Goal: Task Accomplishment & Management: Use online tool/utility

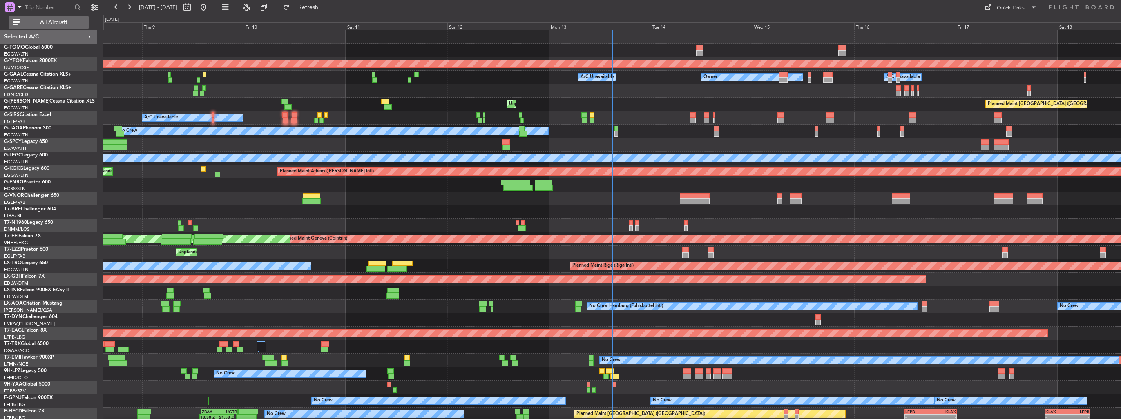
click at [61, 25] on span "All Aircraft" at bounding box center [53, 23] width 65 height 6
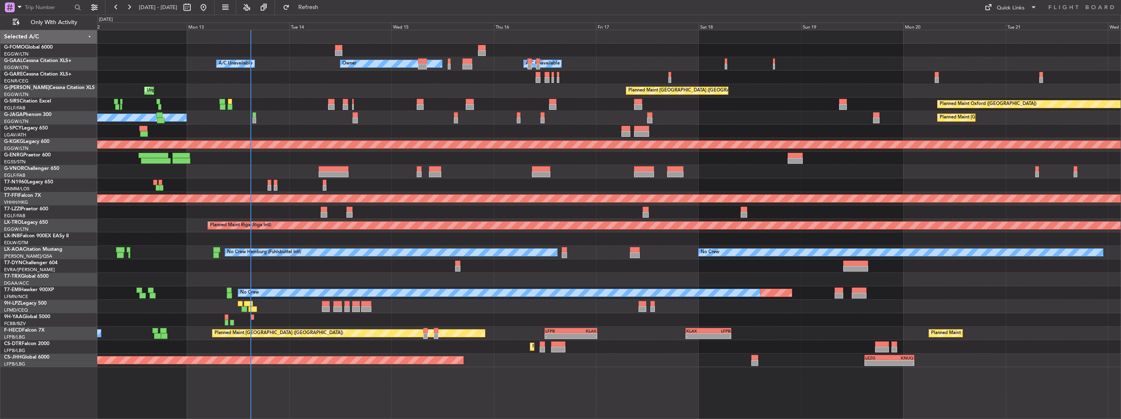
click at [102, 122] on div "- - EGGW 03:55 Z KSFO 14:45 Z - - KSFO 22:15 Z EGGW 08:00 Z Owner Owner A/C Una…" at bounding box center [609, 198] width 1024 height 337
click at [485, 171] on div at bounding box center [609, 171] width 1024 height 13
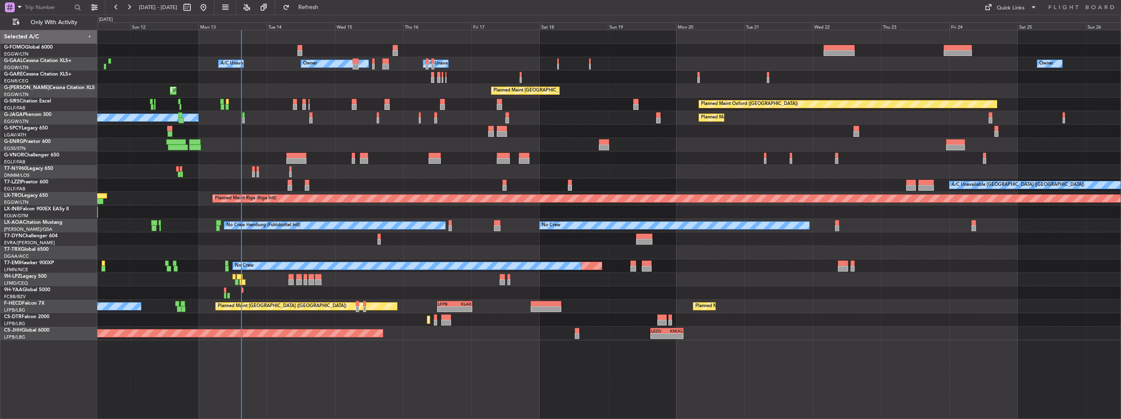
click at [405, 98] on div "Owner Owner Owner A/C Unavailable A/C Unavailable Planned Maint [GEOGRAPHIC_DAT…" at bounding box center [609, 185] width 1024 height 310
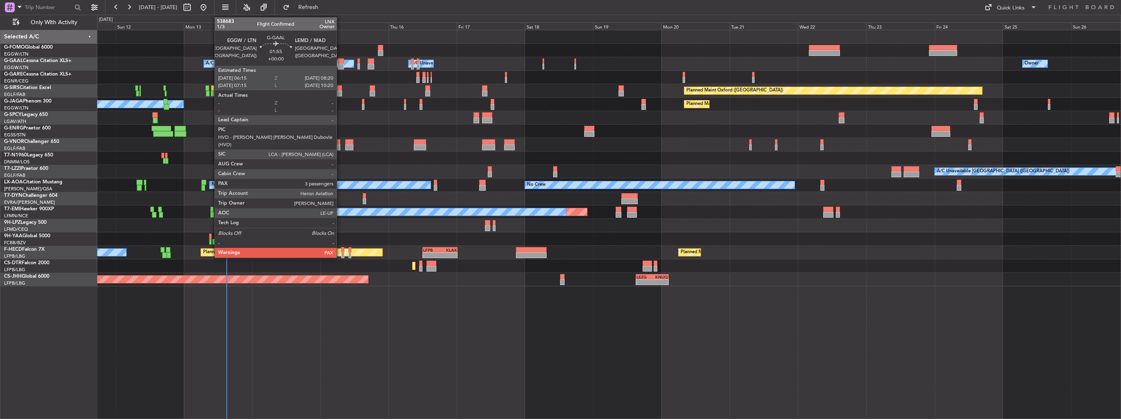
click at [340, 65] on div at bounding box center [341, 67] width 6 height 6
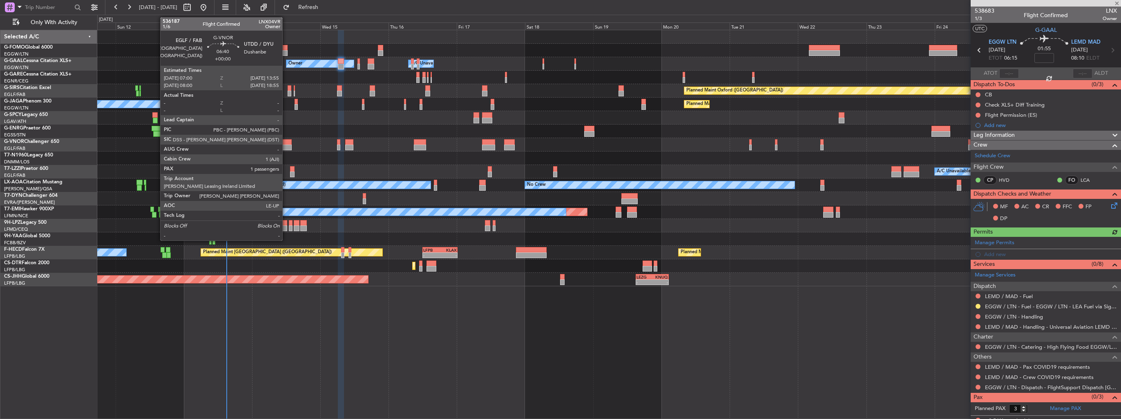
click at [286, 140] on div at bounding box center [282, 142] width 20 height 6
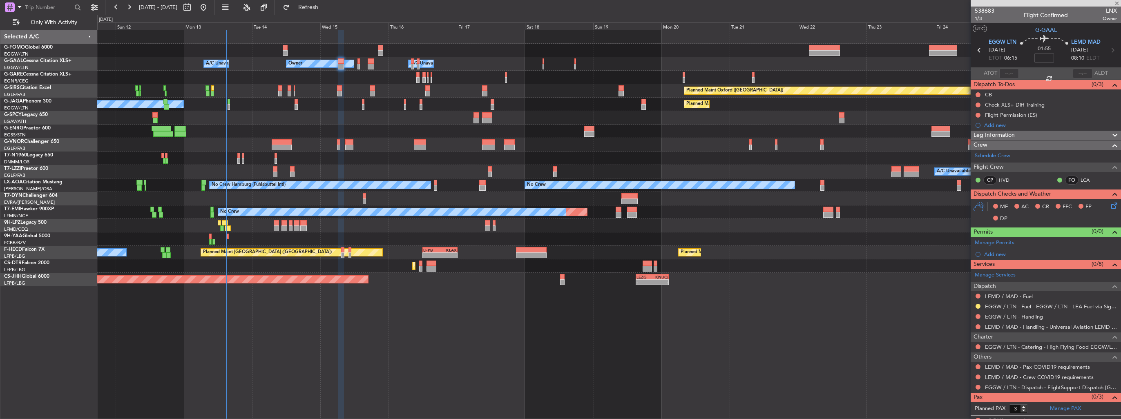
type input "1"
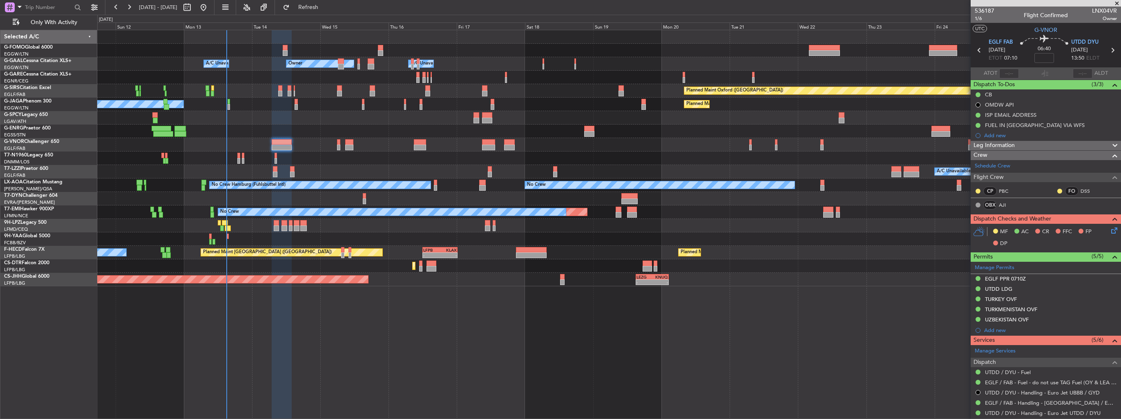
click at [1110, 230] on icon at bounding box center [1113, 229] width 7 height 7
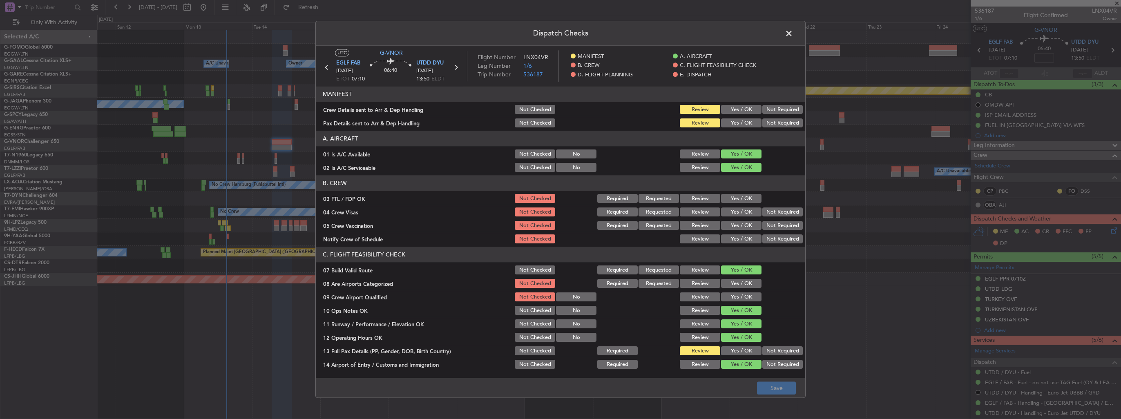
click at [728, 107] on button "Yes / OK" at bounding box center [741, 109] width 40 height 9
click at [730, 114] on button "Yes / OK" at bounding box center [741, 109] width 40 height 9
click at [730, 118] on div "Yes / OK" at bounding box center [740, 123] width 41 height 11
click at [733, 122] on button "Yes / OK" at bounding box center [741, 123] width 40 height 9
click at [779, 392] on button "Save" at bounding box center [776, 388] width 39 height 13
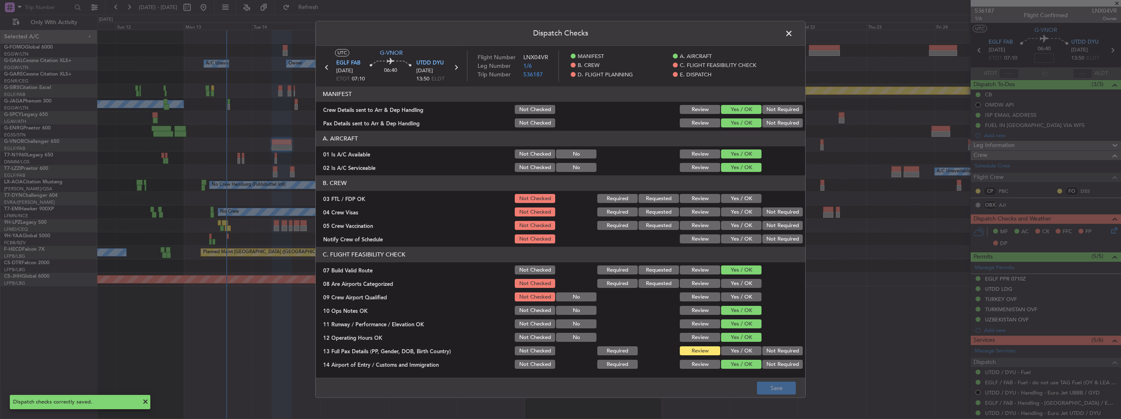
click at [793, 31] on span at bounding box center [793, 35] width 0 height 16
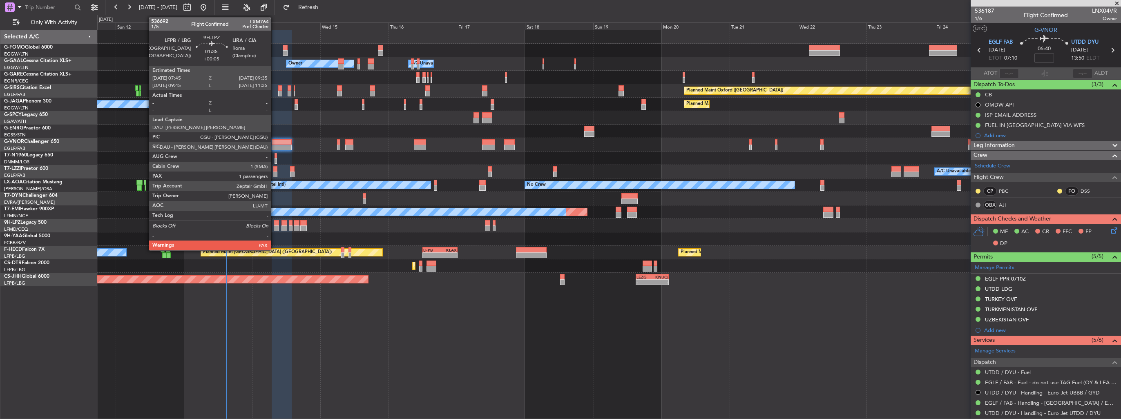
click at [275, 226] on div at bounding box center [276, 229] width 5 height 6
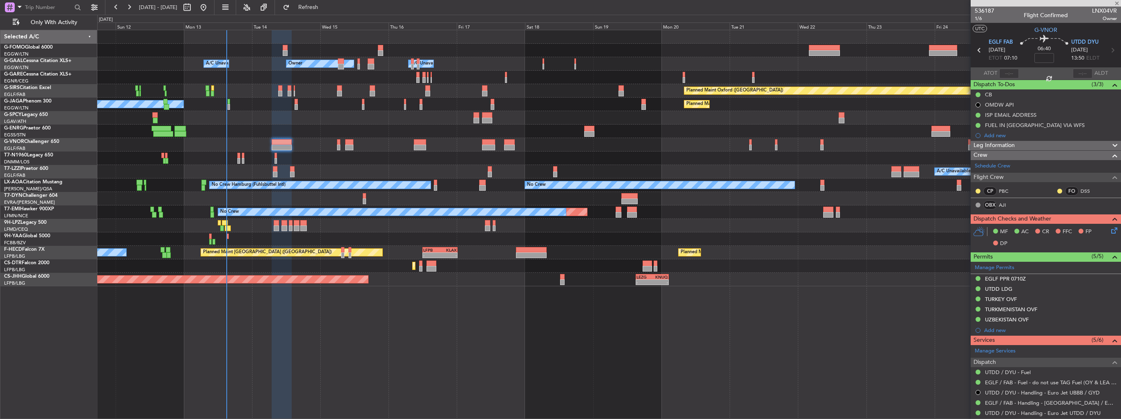
type input "+00:05"
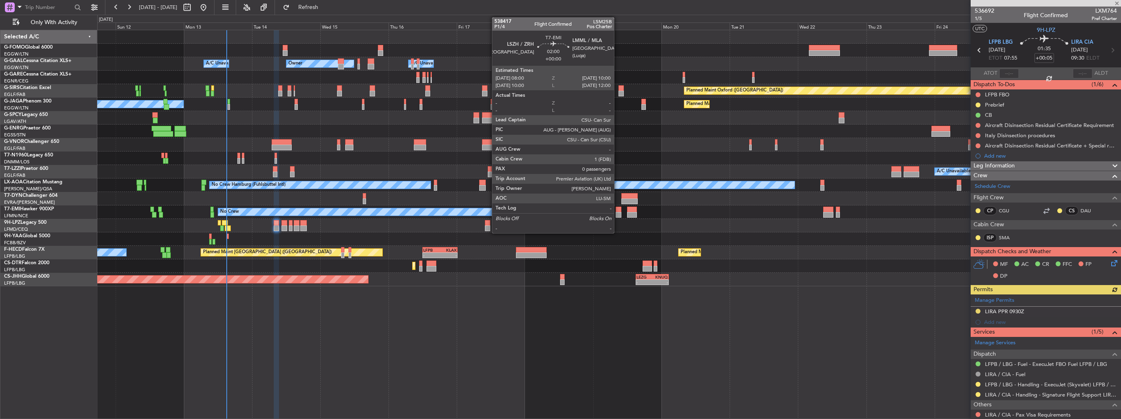
click at [618, 210] on div at bounding box center [619, 210] width 6 height 6
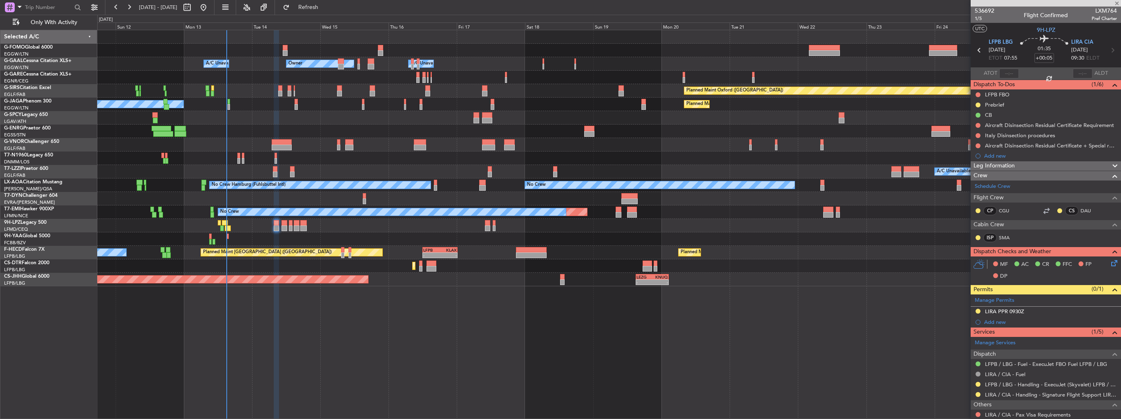
type input "0"
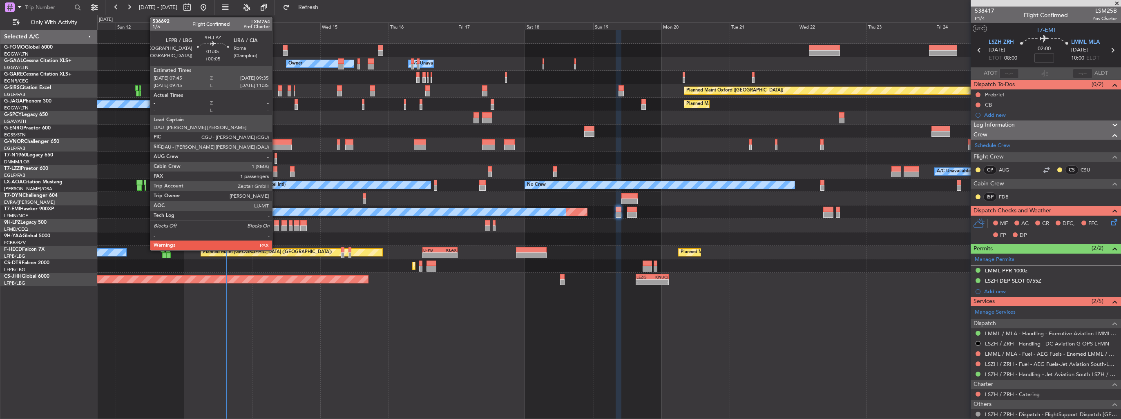
click at [276, 226] on div at bounding box center [276, 229] width 5 height 6
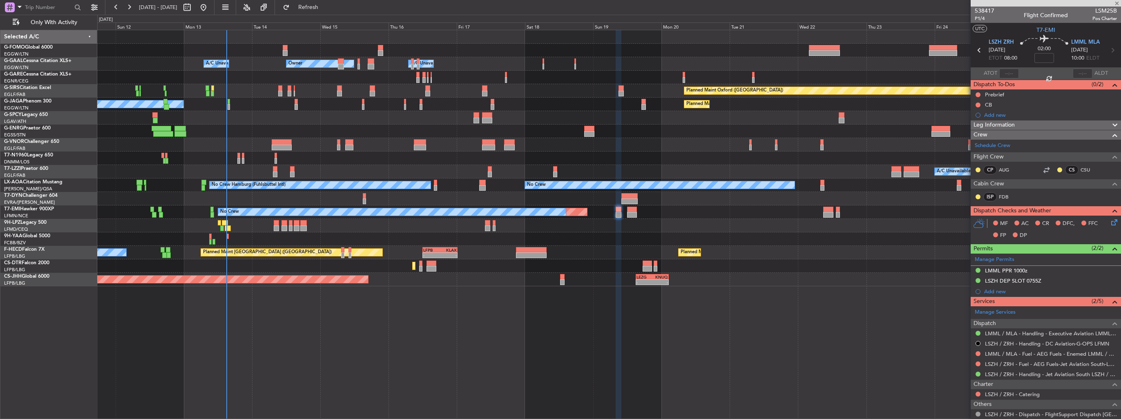
type input "+00:05"
type input "1"
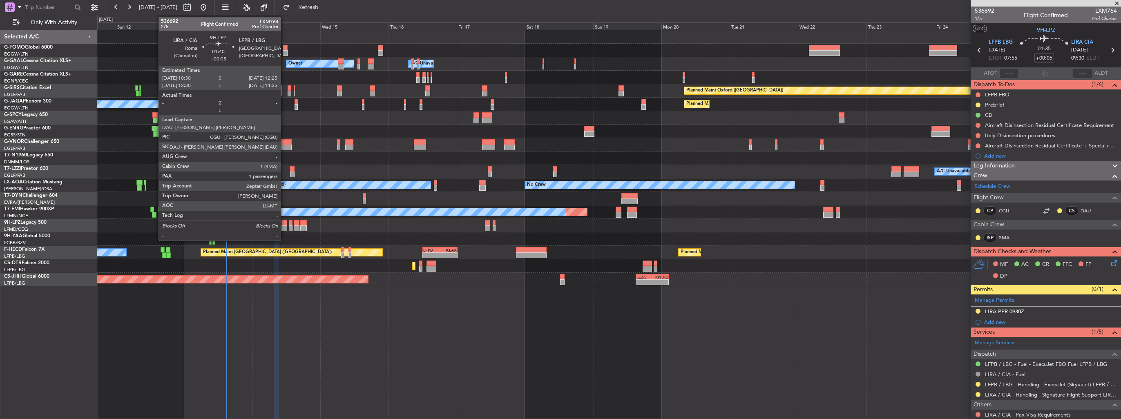
click at [284, 228] on div at bounding box center [285, 229] width 6 height 6
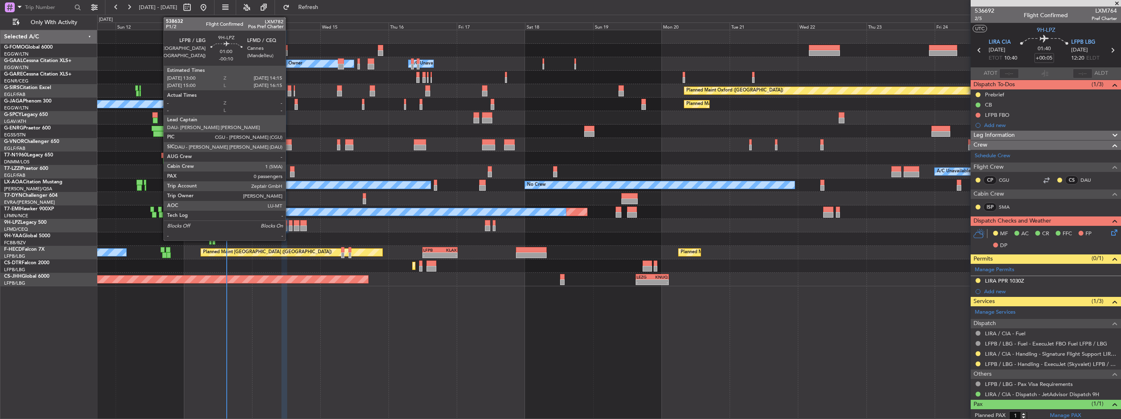
click at [289, 228] on div at bounding box center [291, 229] width 4 height 6
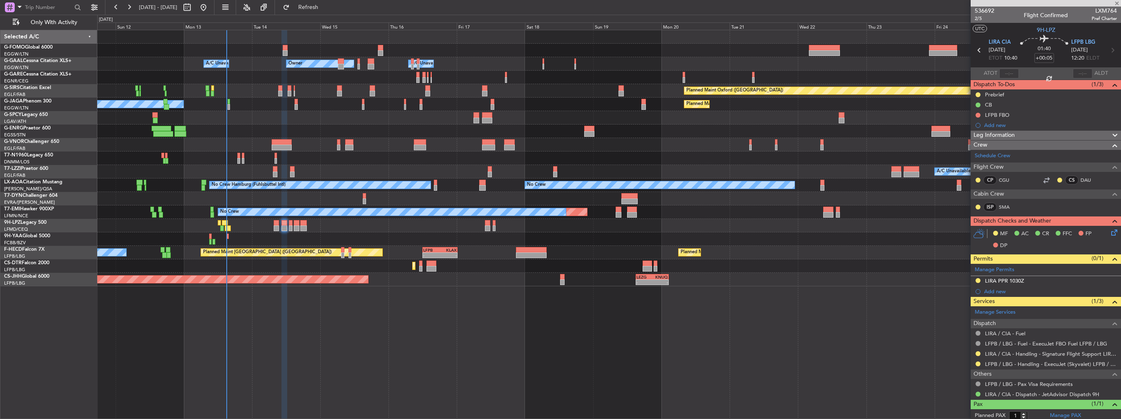
type input "-00:10"
type input "0"
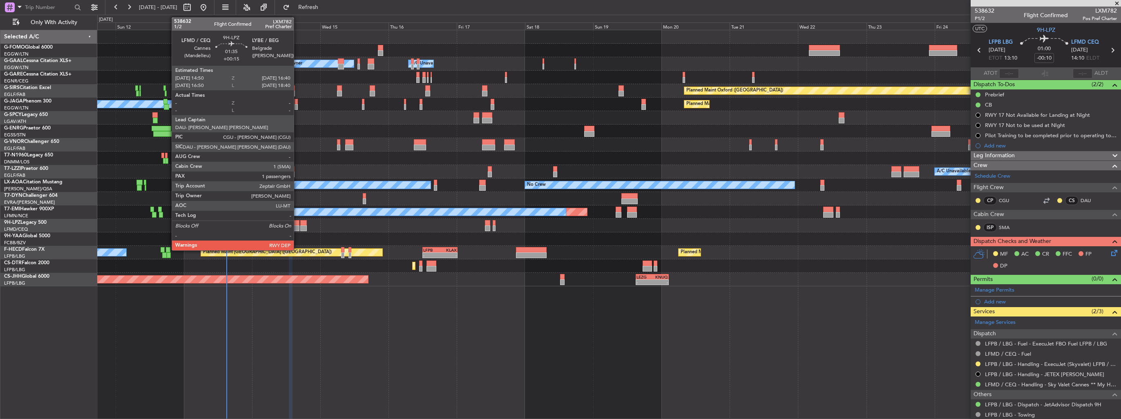
click at [298, 227] on div at bounding box center [296, 229] width 5 height 6
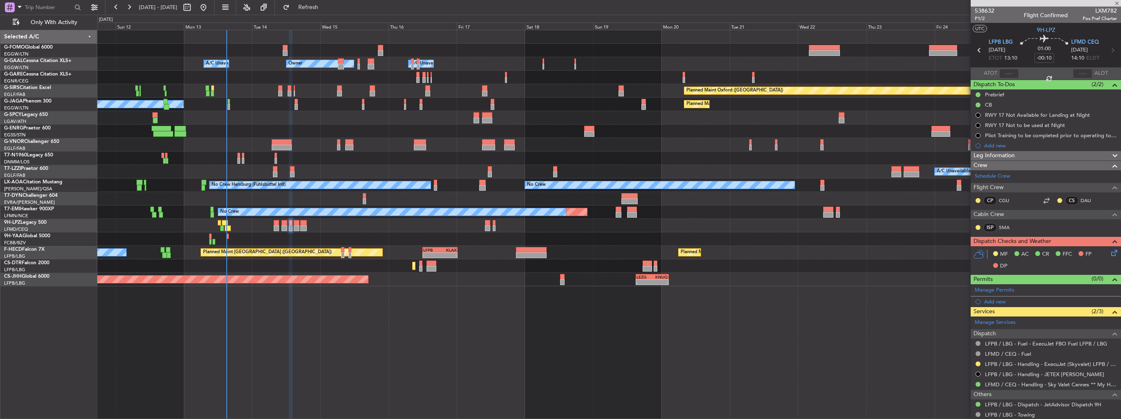
type input "+00:15"
type input "1"
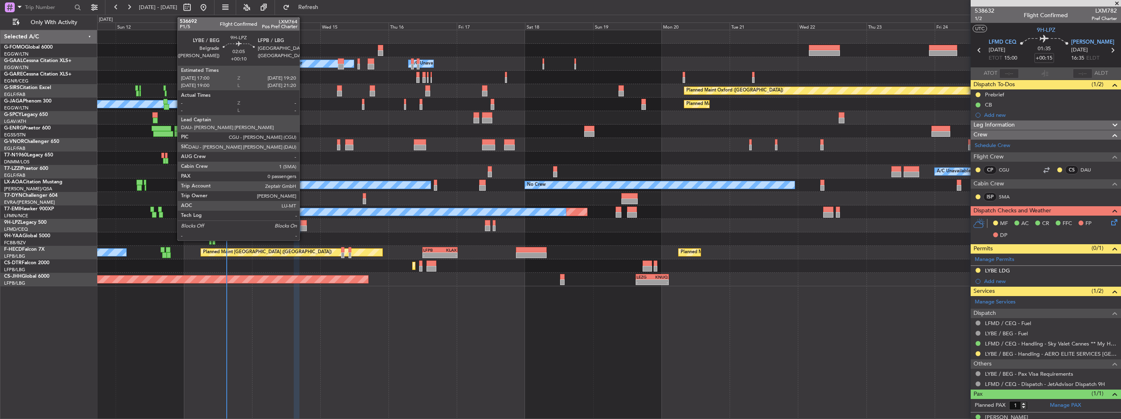
click at [304, 228] on div at bounding box center [303, 229] width 7 height 6
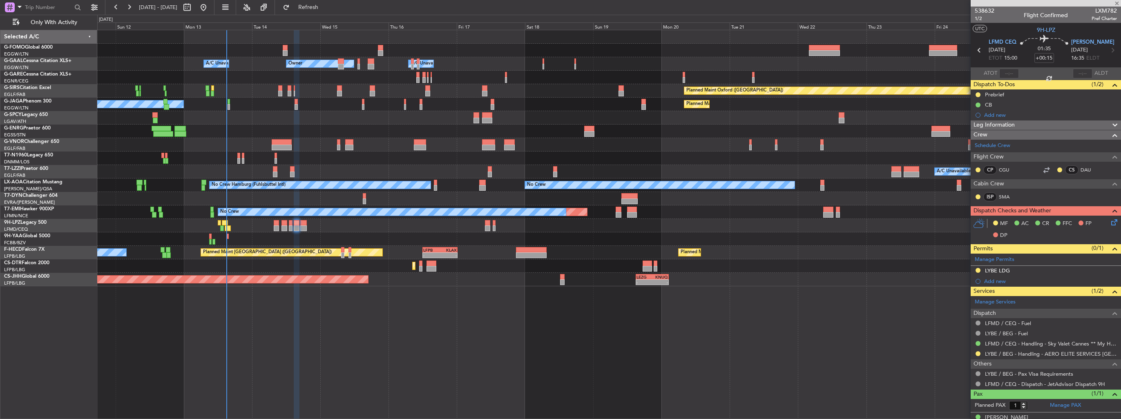
type input "+00:10"
type input "0"
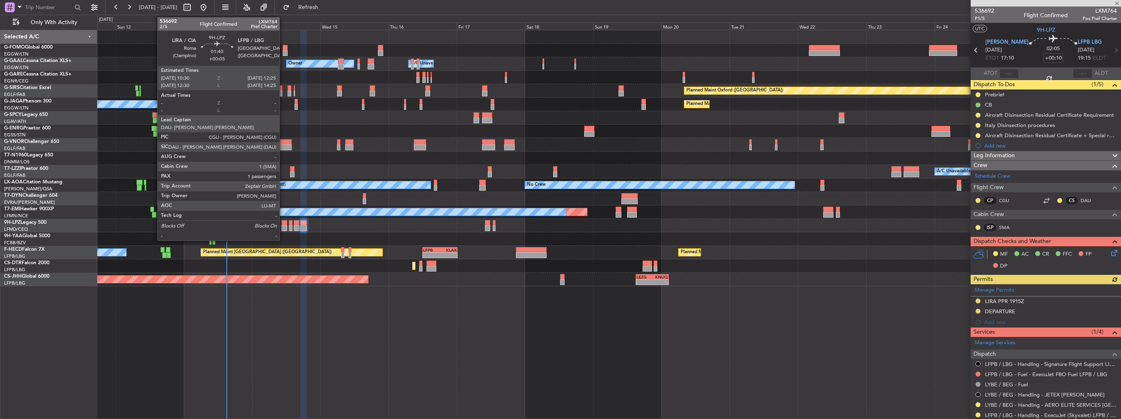
click at [283, 228] on div at bounding box center [285, 229] width 6 height 6
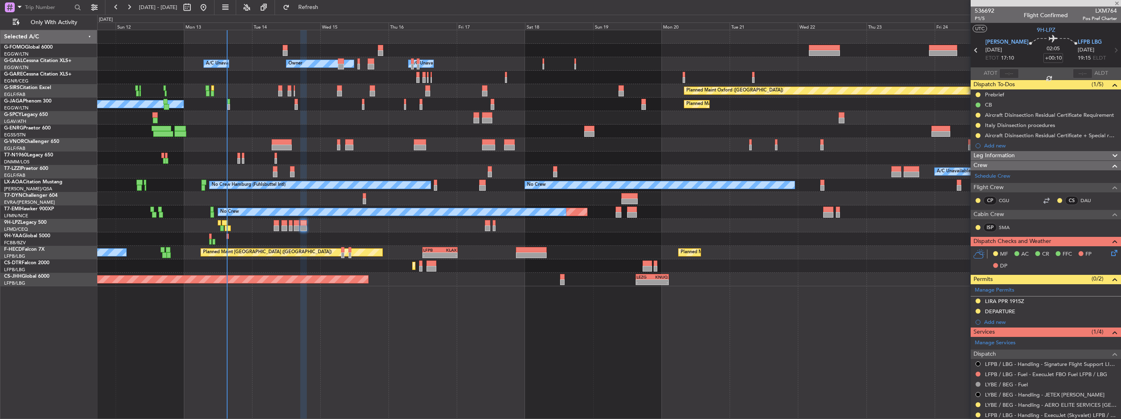
type input "+00:05"
type input "1"
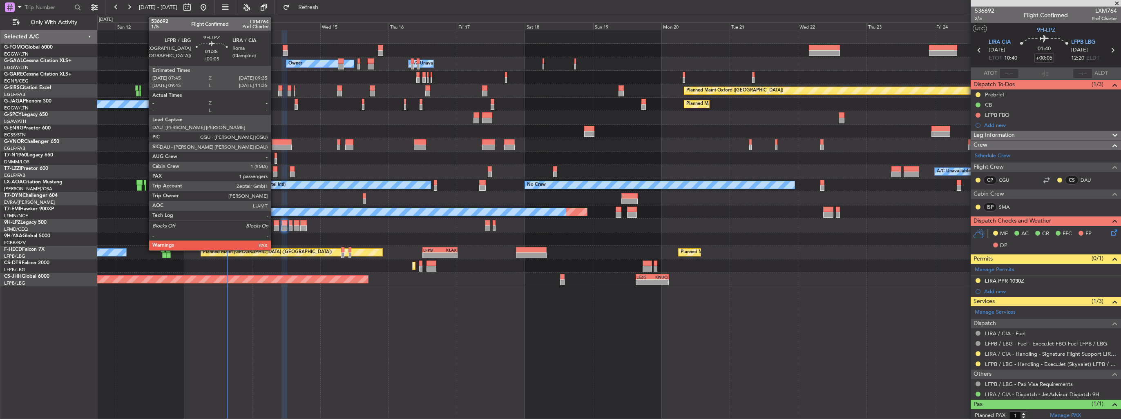
click at [275, 228] on div at bounding box center [276, 229] width 5 height 6
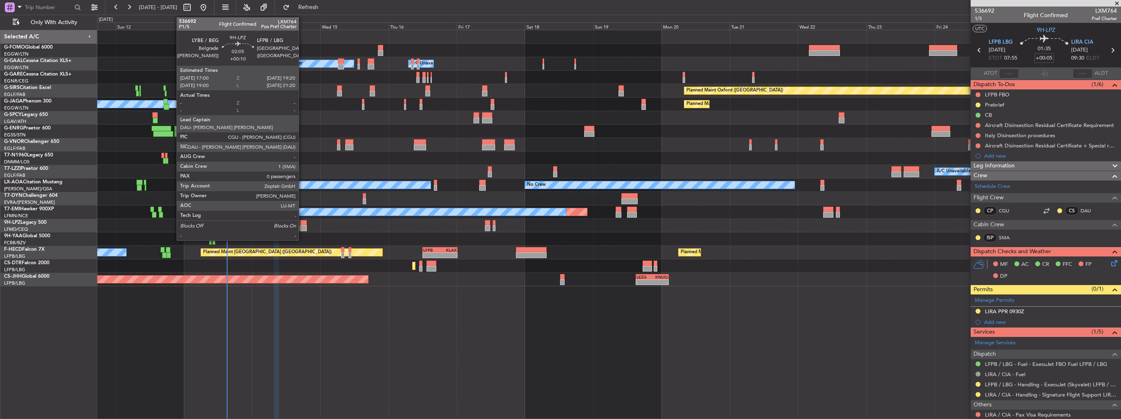
click at [302, 229] on div at bounding box center [303, 229] width 7 height 6
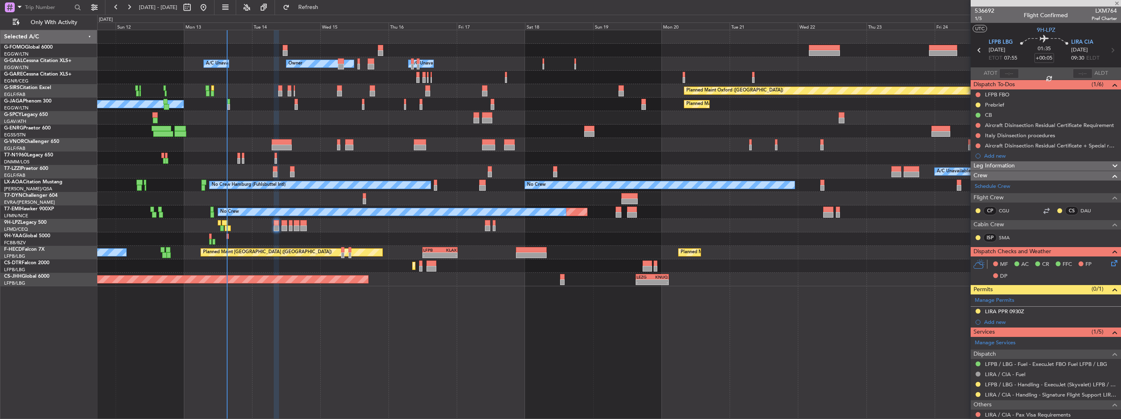
type input "+00:10"
type input "0"
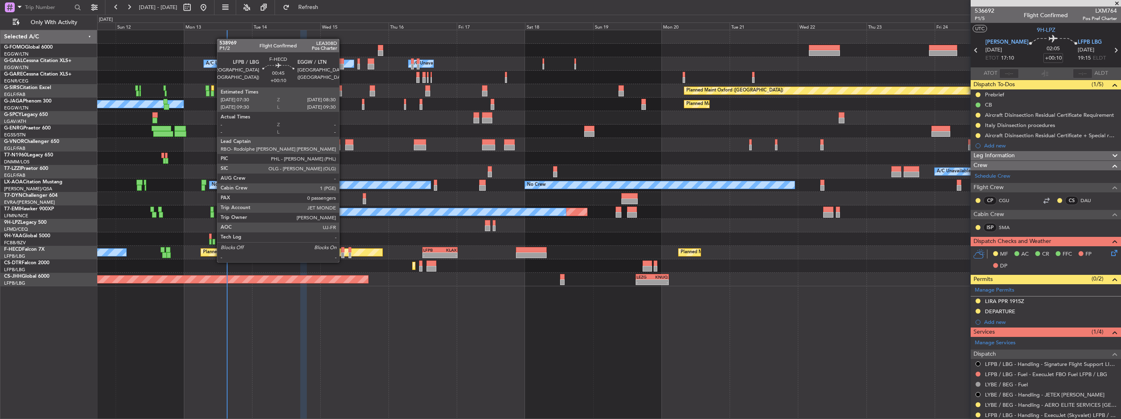
click at [343, 254] on div at bounding box center [342, 256] width 3 height 6
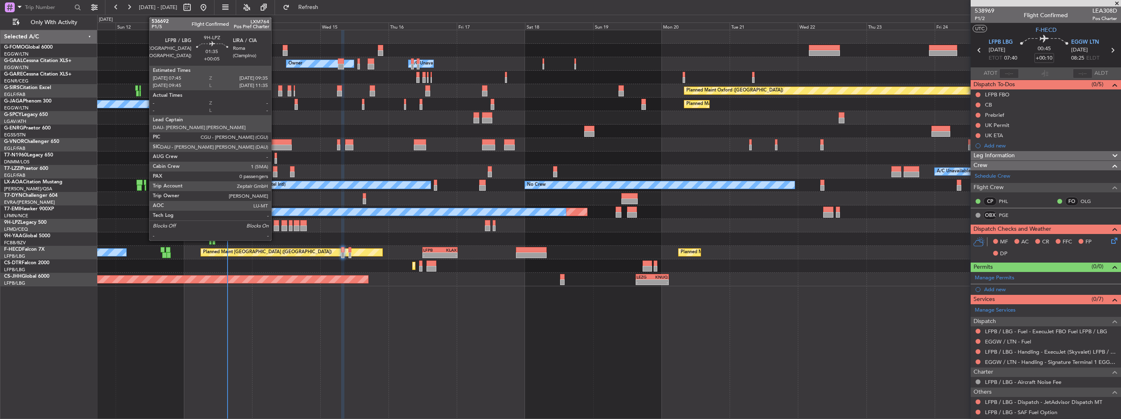
click at [275, 226] on div at bounding box center [276, 229] width 5 height 6
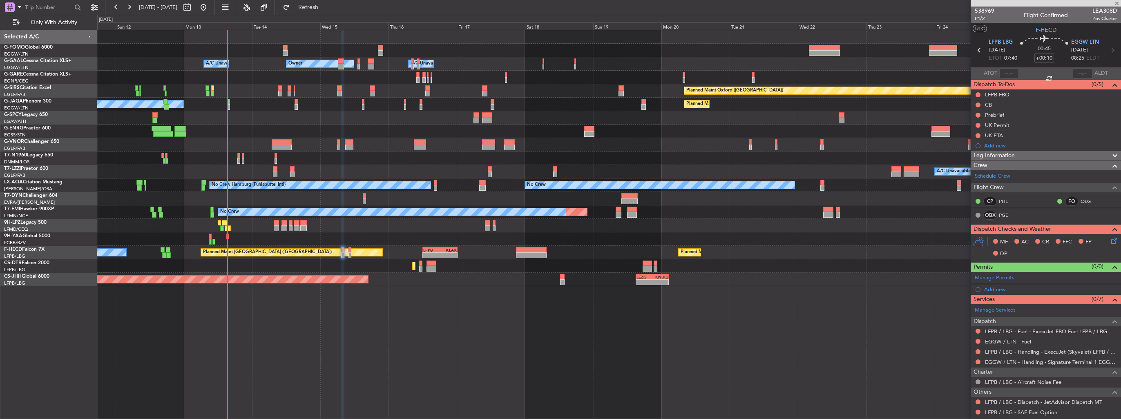
type input "+00:05"
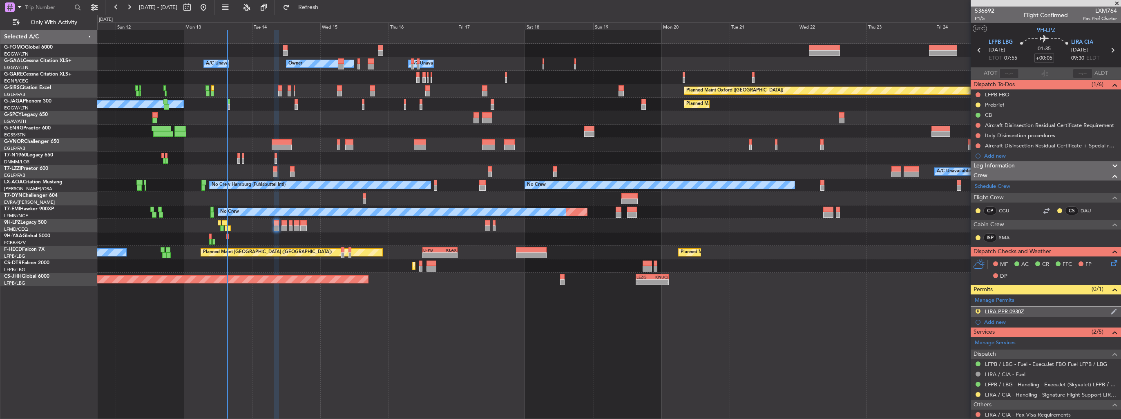
click at [1104, 309] on div "R LIRA PPR 0930Z" at bounding box center [1046, 312] width 150 height 10
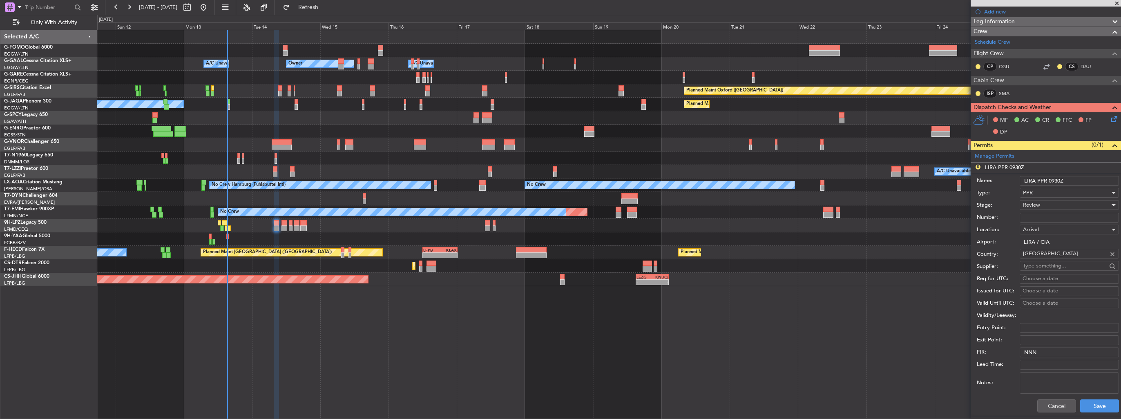
scroll to position [245, 0]
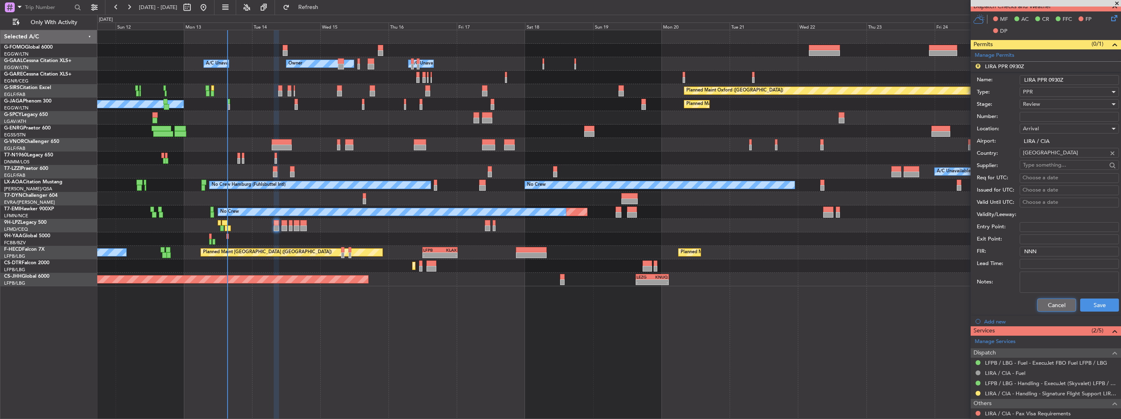
click at [1050, 300] on button "Cancel" at bounding box center [1057, 305] width 39 height 13
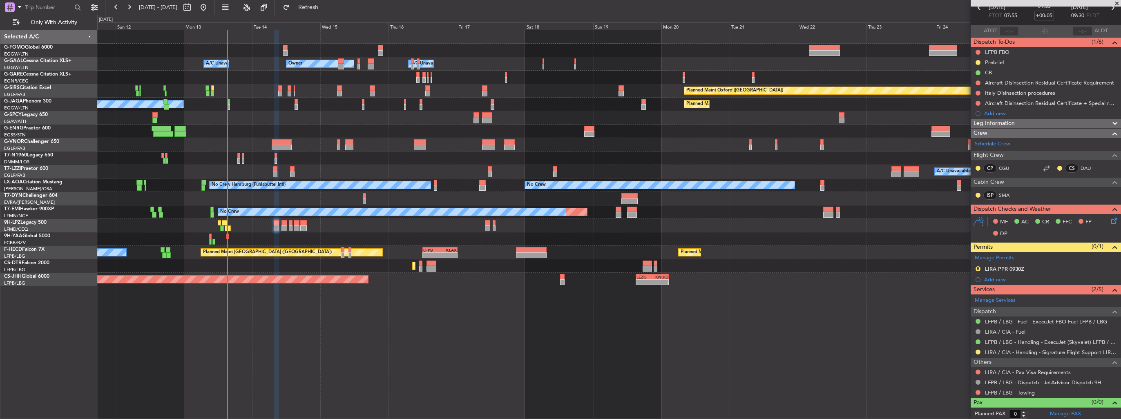
scroll to position [0, 0]
